Goal: Find specific page/section: Find specific page/section

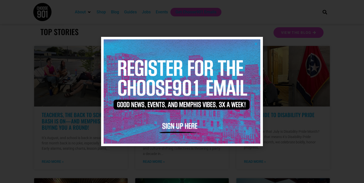
click at [254, 42] on icon "Close" at bounding box center [256, 44] width 4 height 4
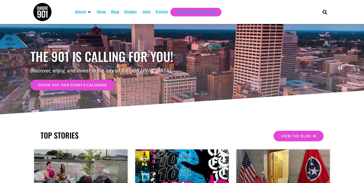
click at [147, 12] on div "Jobs" at bounding box center [146, 12] width 9 height 6
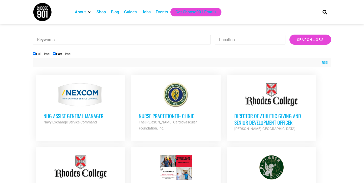
scroll to position [190, 0]
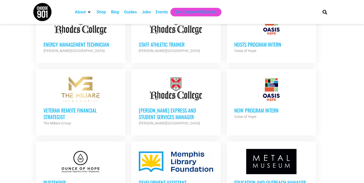
scroll to position [506, 0]
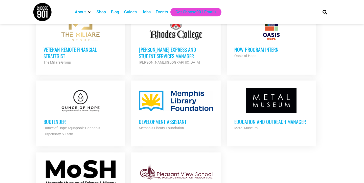
click at [166, 120] on h3 "Development Assistant" at bounding box center [176, 121] width 74 height 7
